Goal: Task Accomplishment & Management: Manage account settings

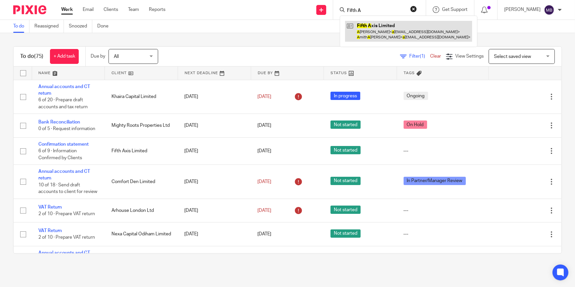
type input "Fifth A"
click at [386, 31] on link at bounding box center [408, 31] width 127 height 21
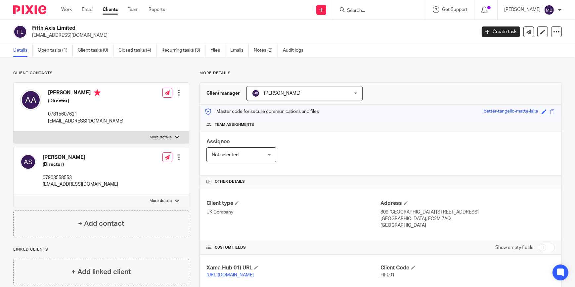
scroll to position [116, 0]
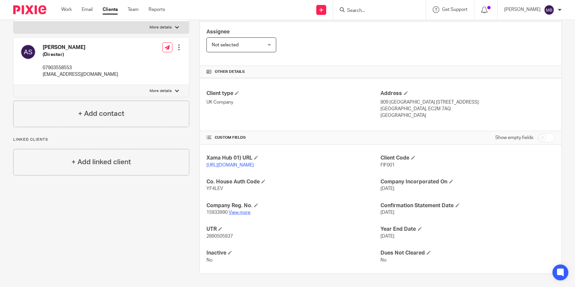
click at [241, 212] on link "View more" at bounding box center [240, 212] width 22 height 5
click at [233, 214] on link "View more" at bounding box center [240, 212] width 22 height 5
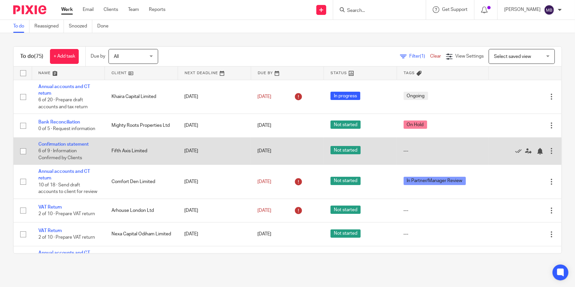
click at [64, 146] on td "Confirmation statement 6 of 9 · Information Confirmed by Clients" at bounding box center [68, 150] width 73 height 27
click at [67, 142] on link "Confirmation statement" at bounding box center [63, 144] width 50 height 5
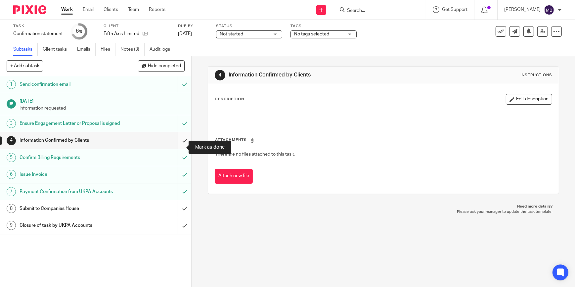
click at [178, 147] on input "submit" at bounding box center [95, 140] width 191 height 17
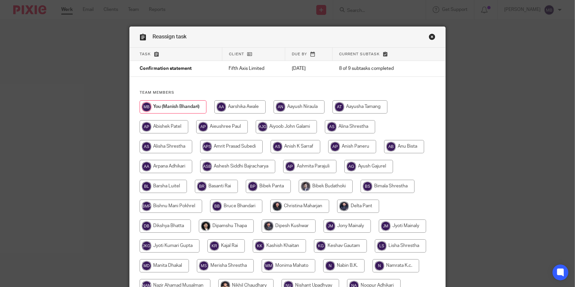
scroll to position [245, 0]
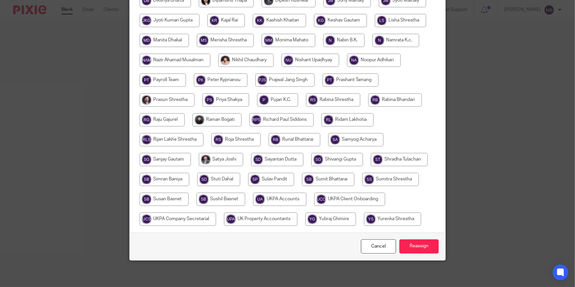
click at [306, 192] on input "radio" at bounding box center [279, 198] width 53 height 13
radio input "true"
click at [406, 241] on input "Reassign" at bounding box center [418, 246] width 39 height 14
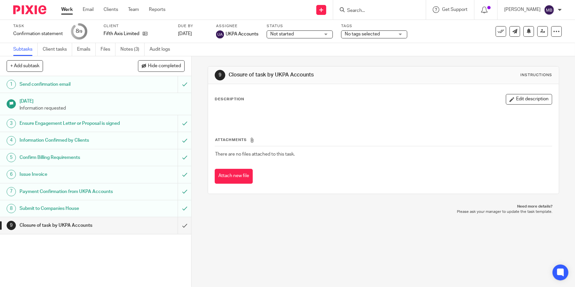
click at [351, 10] on input "Search" at bounding box center [376, 11] width 60 height 6
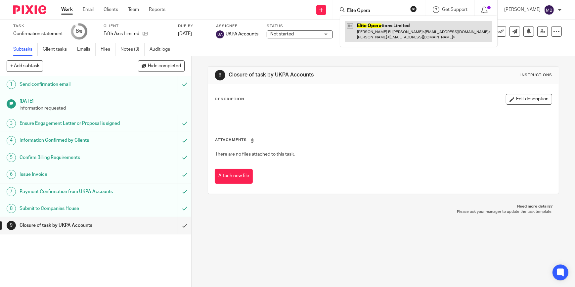
type input "Elite Opera"
click at [367, 27] on link at bounding box center [418, 31] width 147 height 21
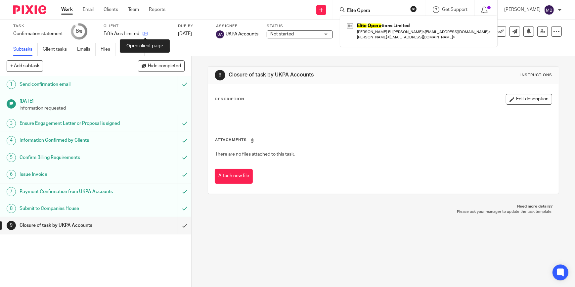
click at [145, 34] on icon at bounding box center [145, 33] width 5 height 5
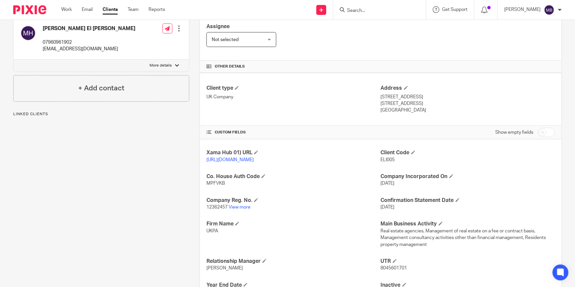
scroll to position [150, 0]
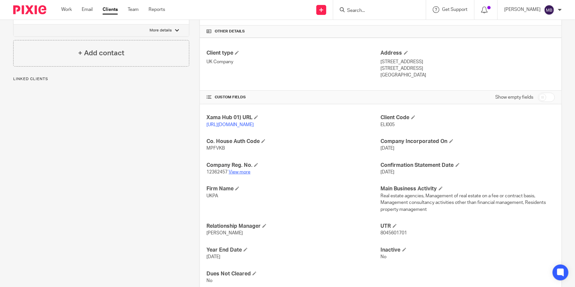
click at [235, 174] on link "View more" at bounding box center [240, 172] width 22 height 5
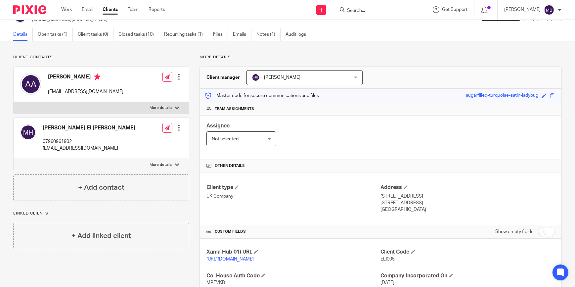
scroll to position [0, 0]
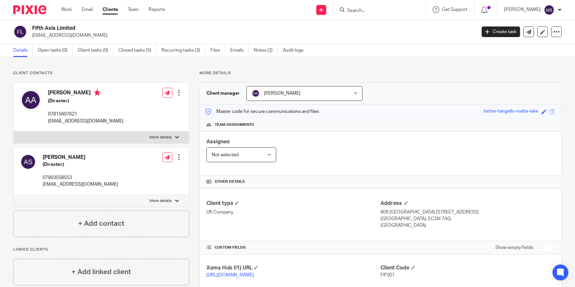
scroll to position [116, 0]
